Goal: Information Seeking & Learning: Learn about a topic

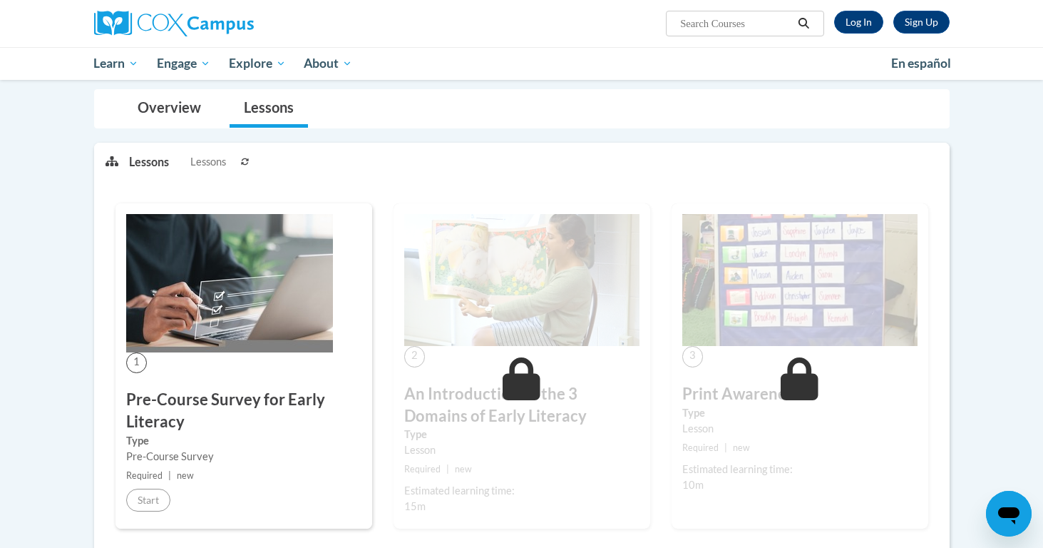
scroll to position [152, 0]
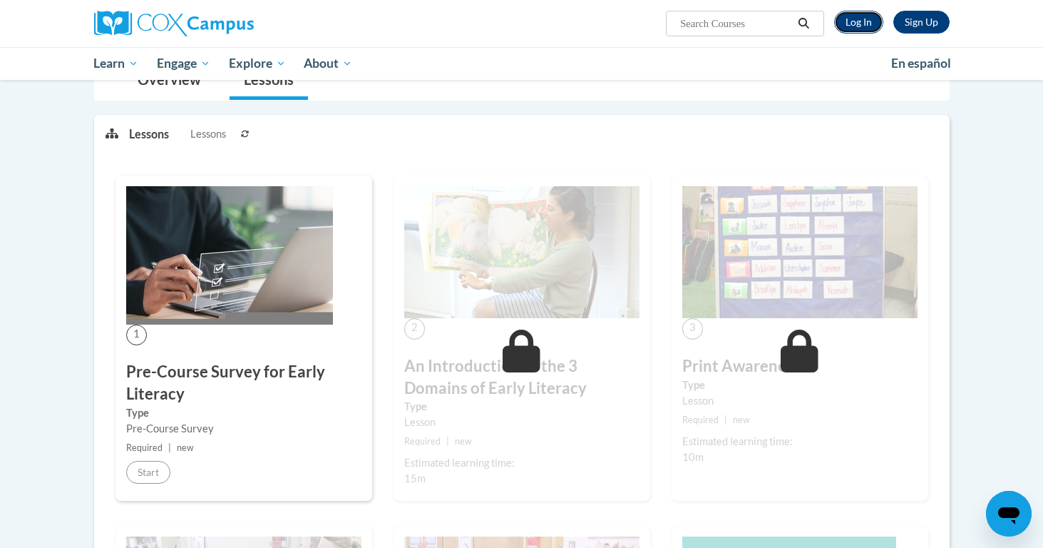
click at [872, 24] on link "Log In" at bounding box center [858, 22] width 49 height 23
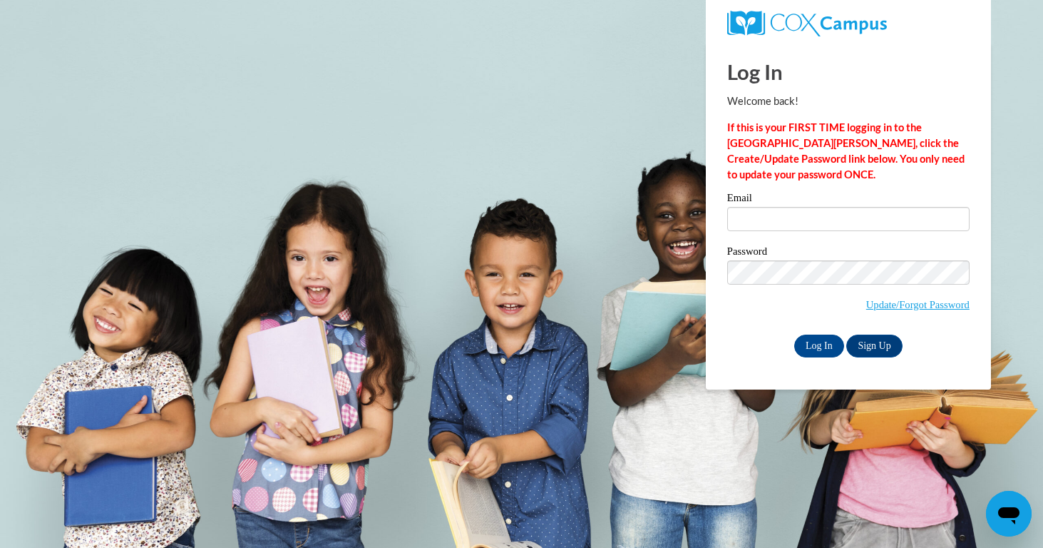
click at [786, 235] on div "Email" at bounding box center [848, 217] width 242 height 49
click at [786, 219] on input "Email" at bounding box center [848, 219] width 242 height 24
type input "jnbruns@student.uiwtx.edu"
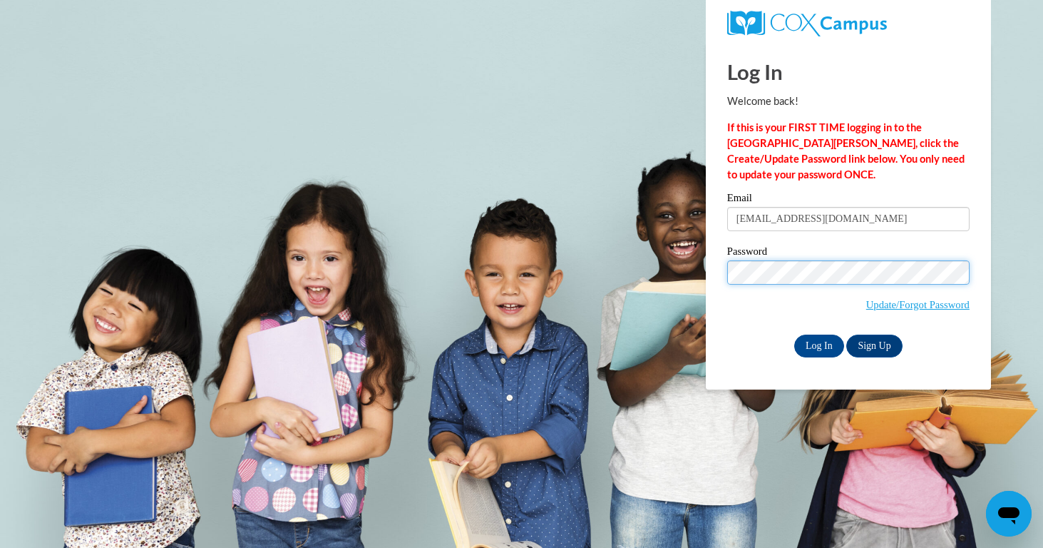
click at [794, 334] on input "Log In" at bounding box center [819, 345] width 50 height 23
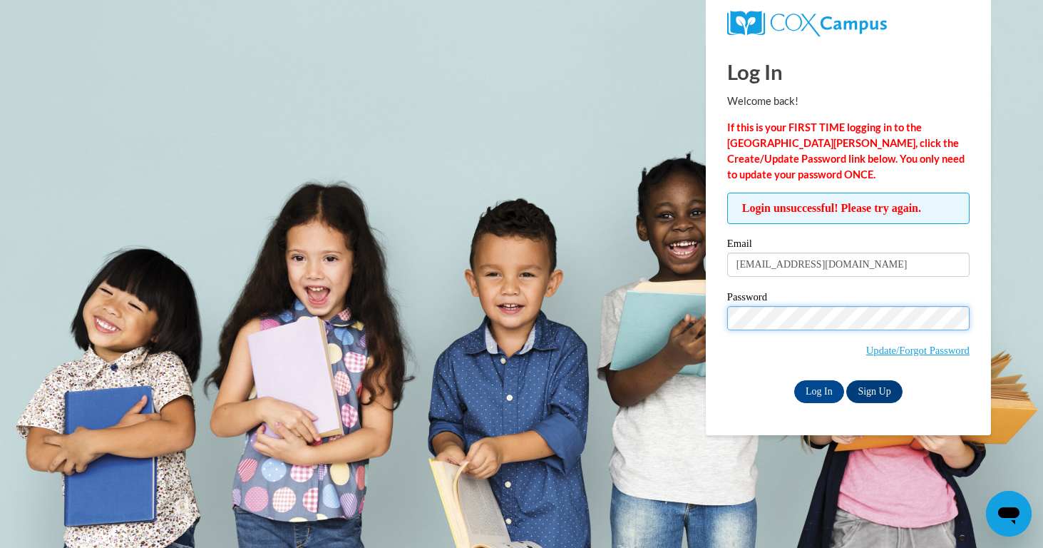
click at [794, 380] on input "Log In" at bounding box center [819, 391] width 50 height 23
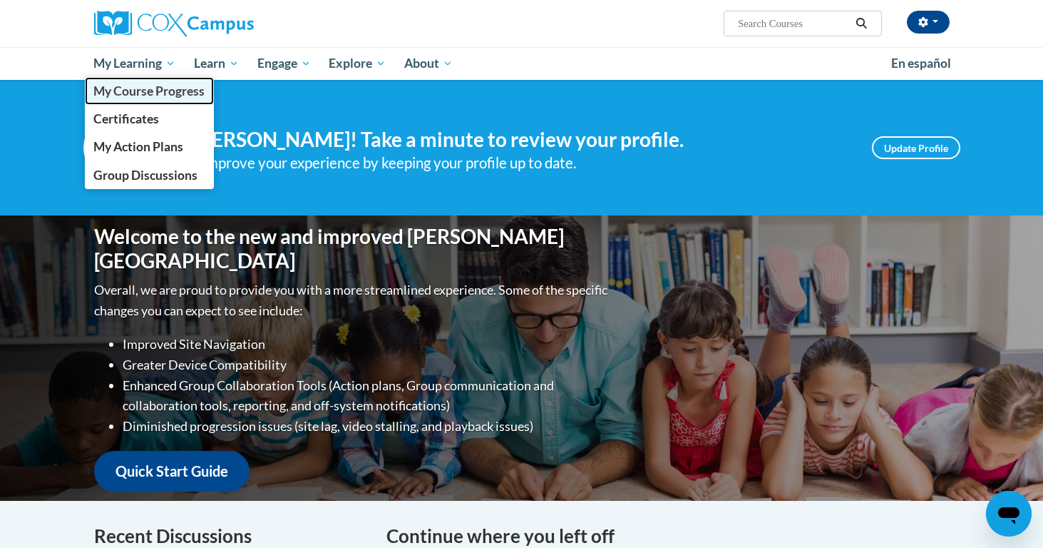
click at [153, 90] on span "My Course Progress" at bounding box center [148, 90] width 111 height 15
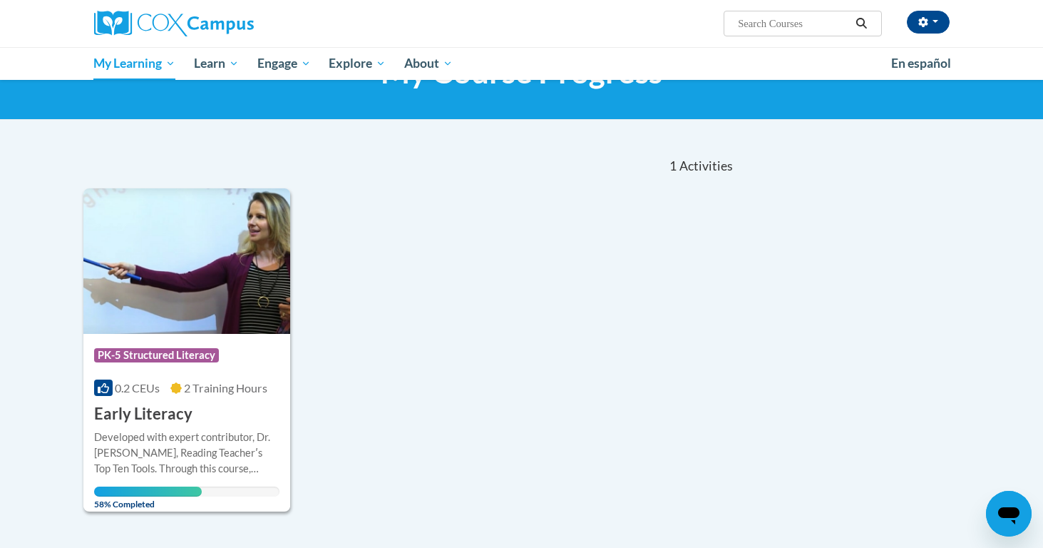
scroll to position [136, 0]
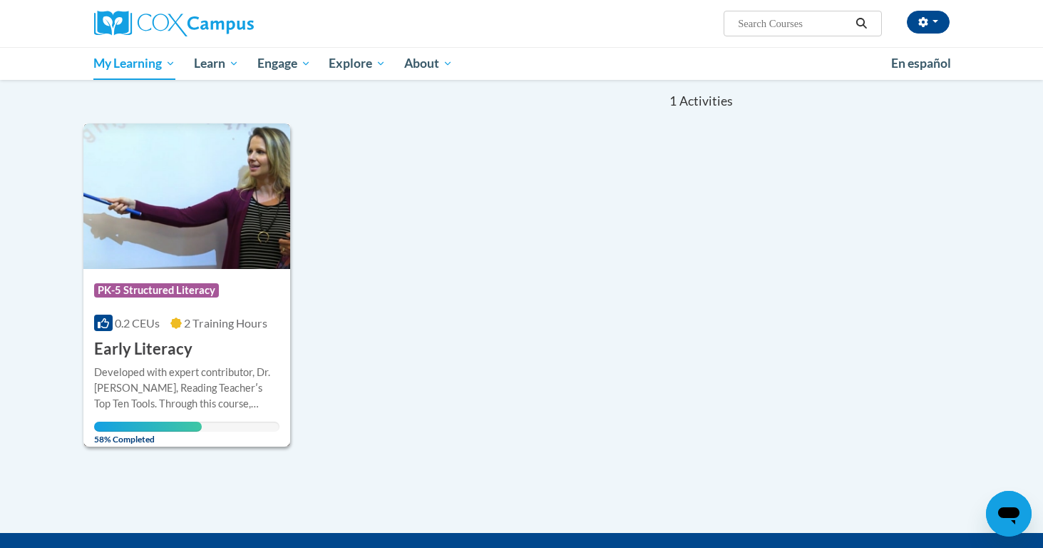
click at [210, 284] on span "PK-5 Structured Literacy" at bounding box center [156, 290] width 125 height 14
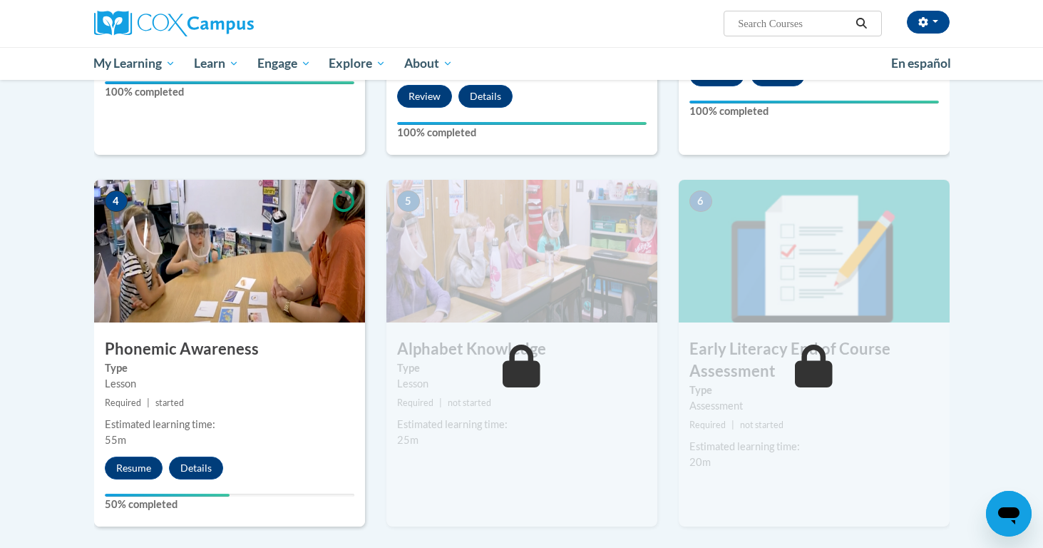
scroll to position [588, 0]
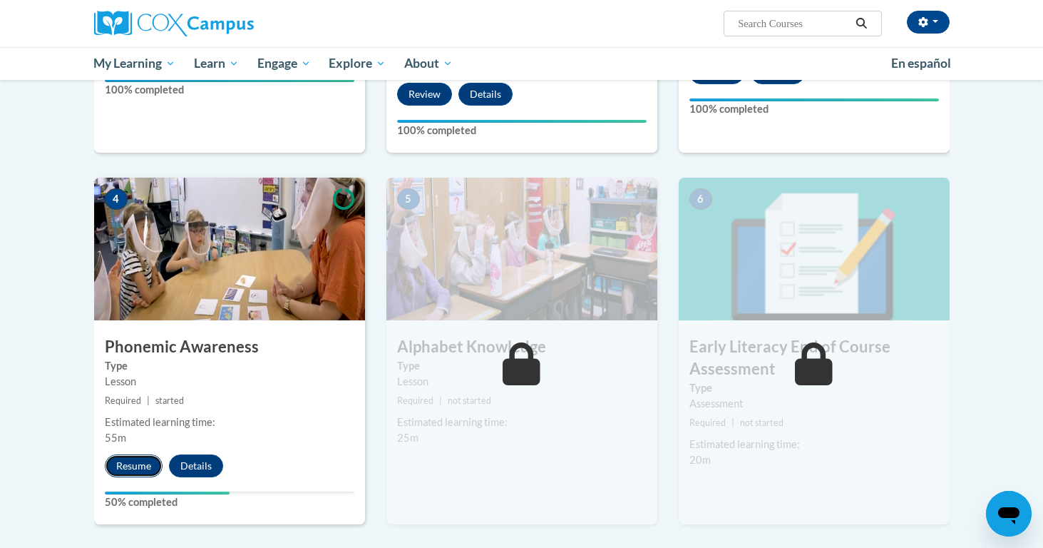
click at [138, 465] on button "Resume" at bounding box center [134, 465] width 58 height 23
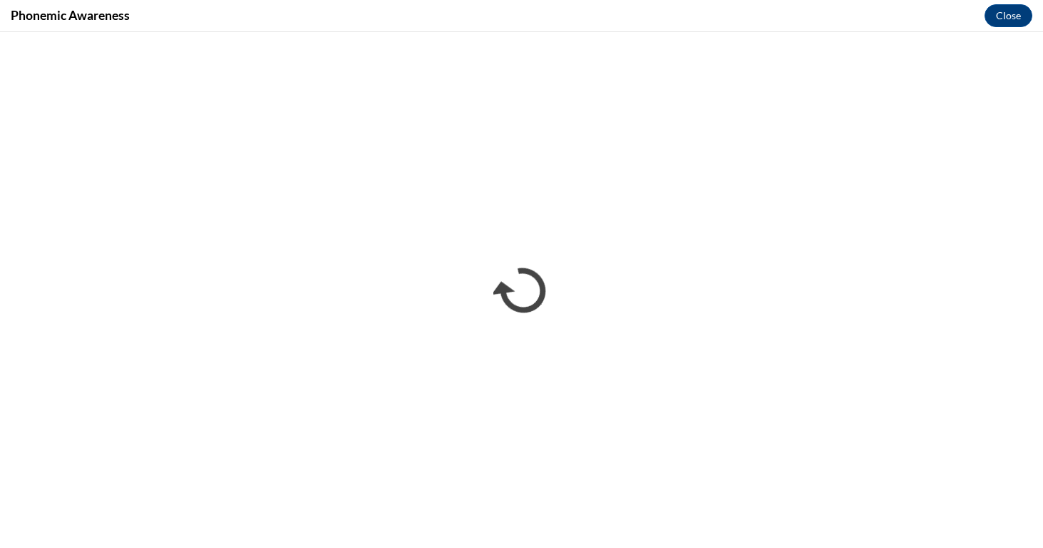
scroll to position [0, 0]
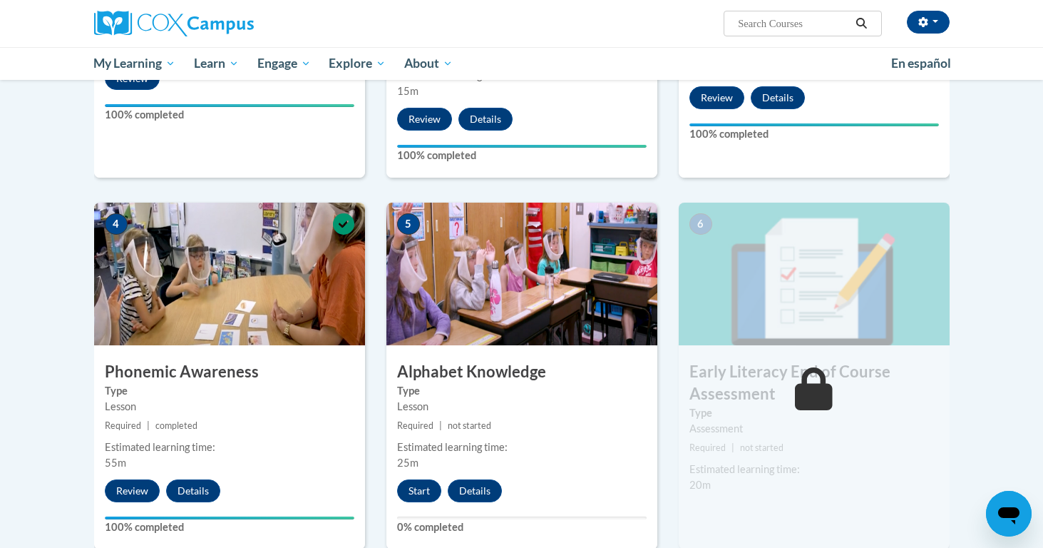
scroll to position [603, 0]
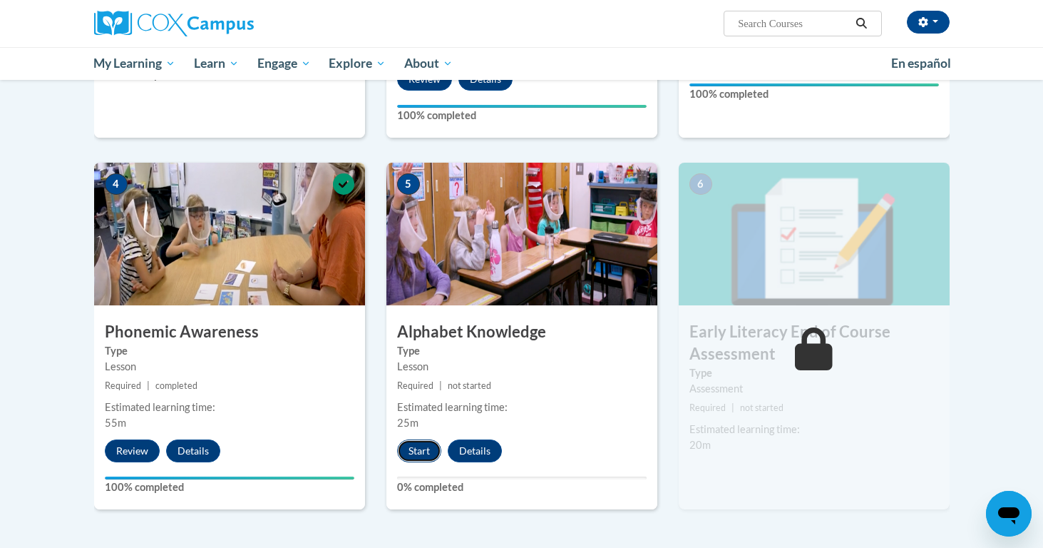
click at [431, 455] on button "Start" at bounding box center [419, 450] width 44 height 23
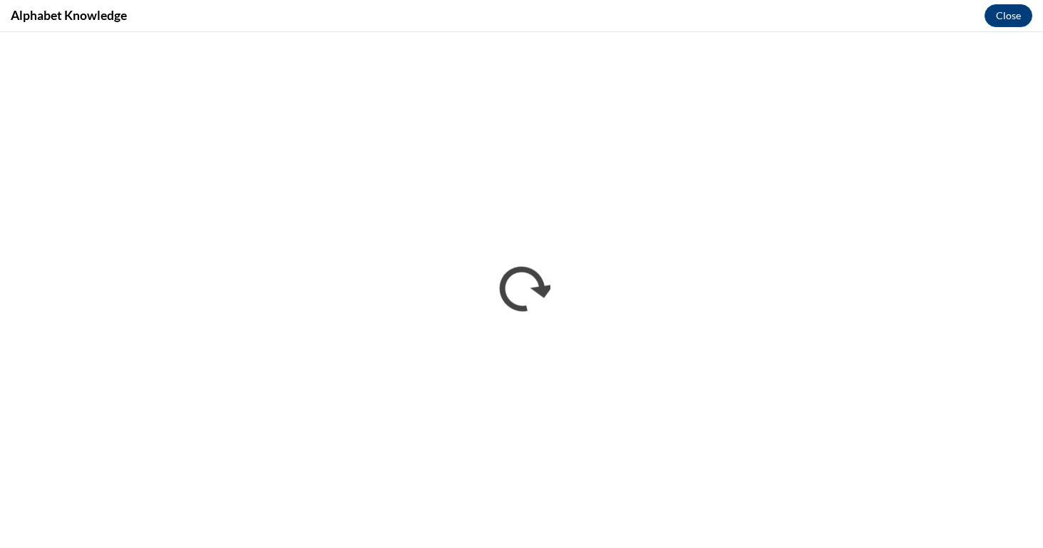
scroll to position [0, 0]
